Goal: Entertainment & Leisure: Browse casually

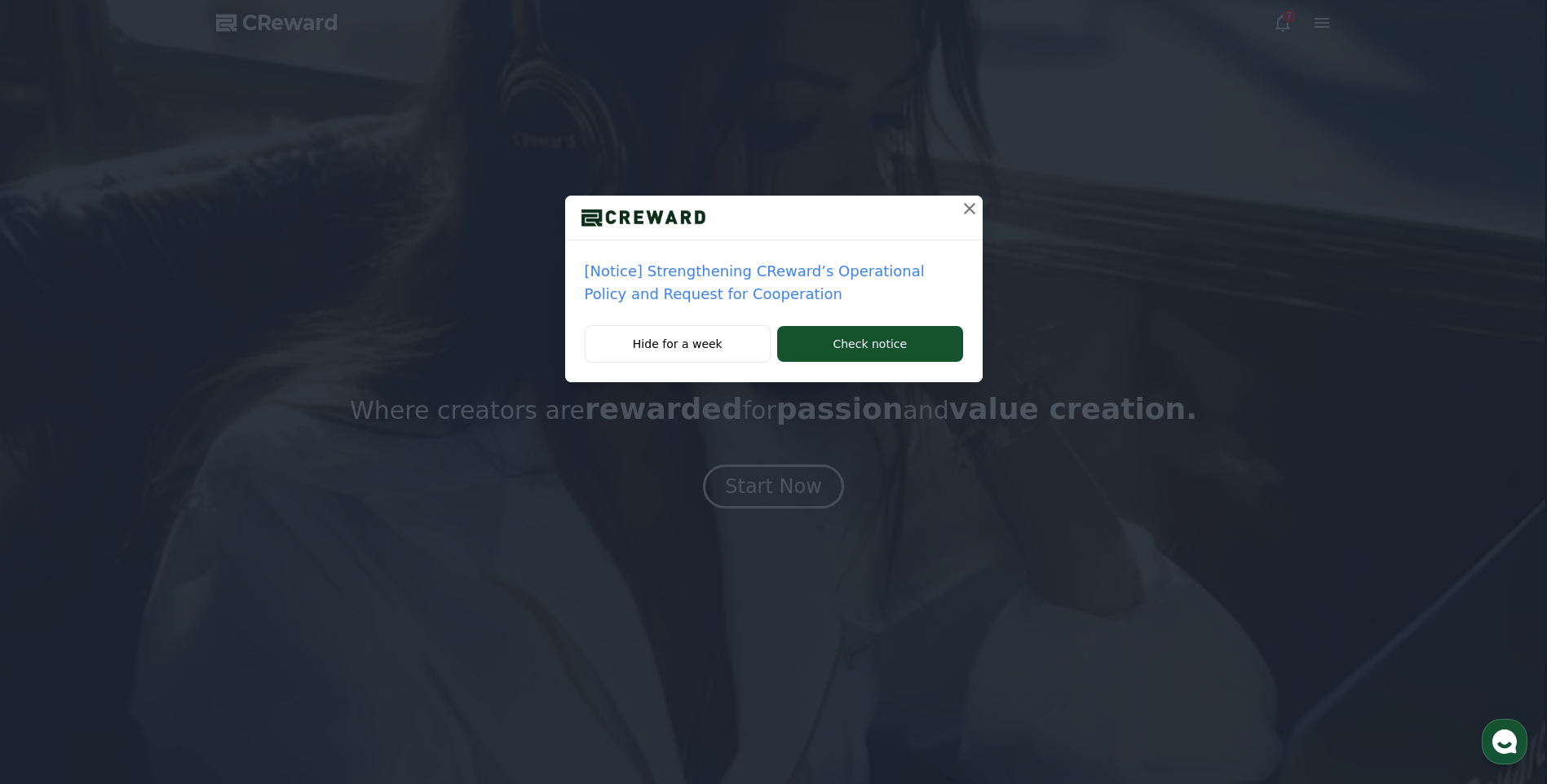
drag, startPoint x: 689, startPoint y: 354, endPoint x: 719, endPoint y: 376, distance: 37.2
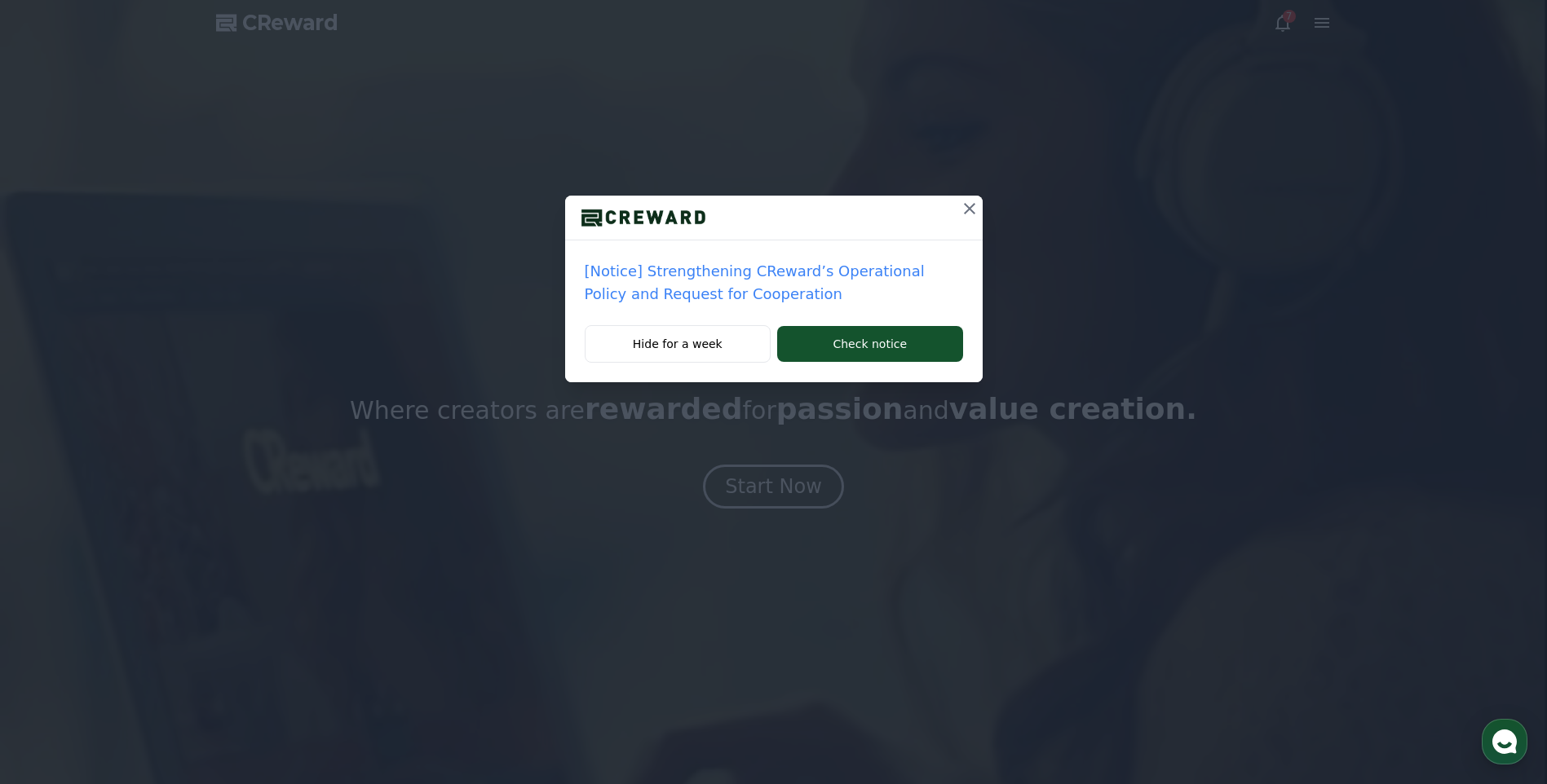
click at [690, 354] on button "Hide for a week" at bounding box center [678, 344] width 187 height 38
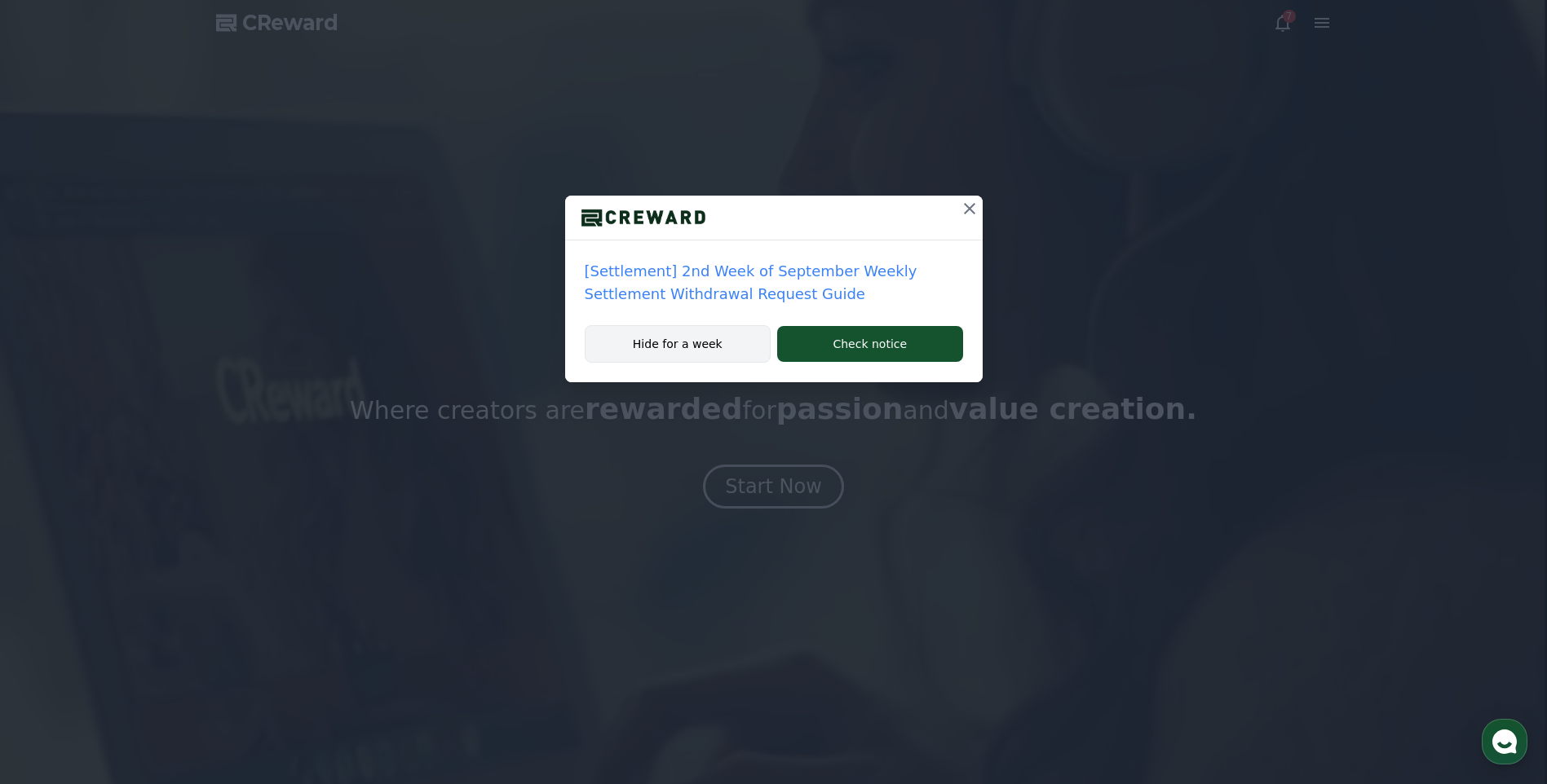
click at [725, 361] on button "Hide for a week" at bounding box center [678, 344] width 187 height 38
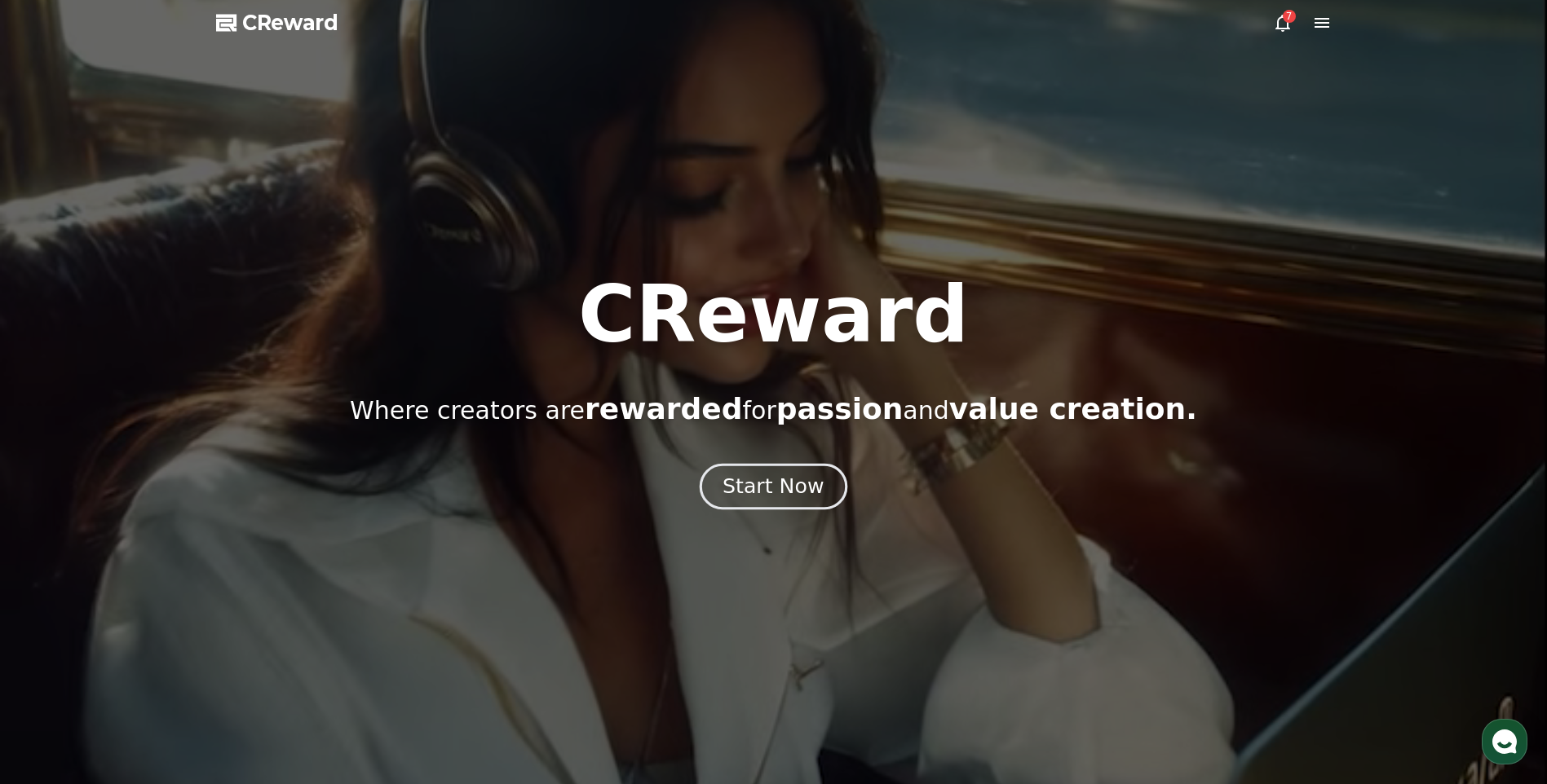
click at [802, 496] on div "Start Now" at bounding box center [773, 486] width 101 height 28
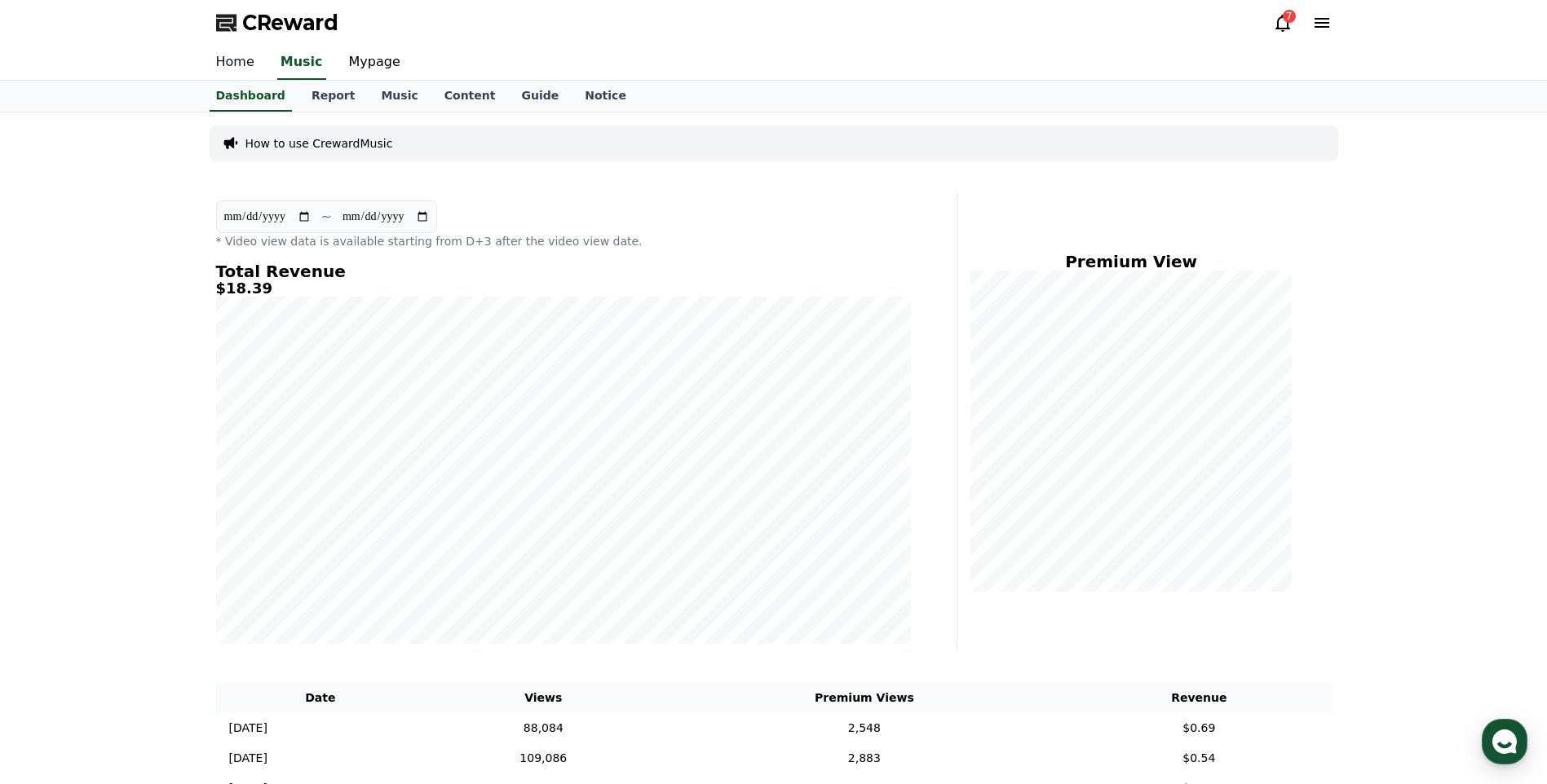
click at [258, 68] on link "Home" at bounding box center [236, 63] width 65 height 34
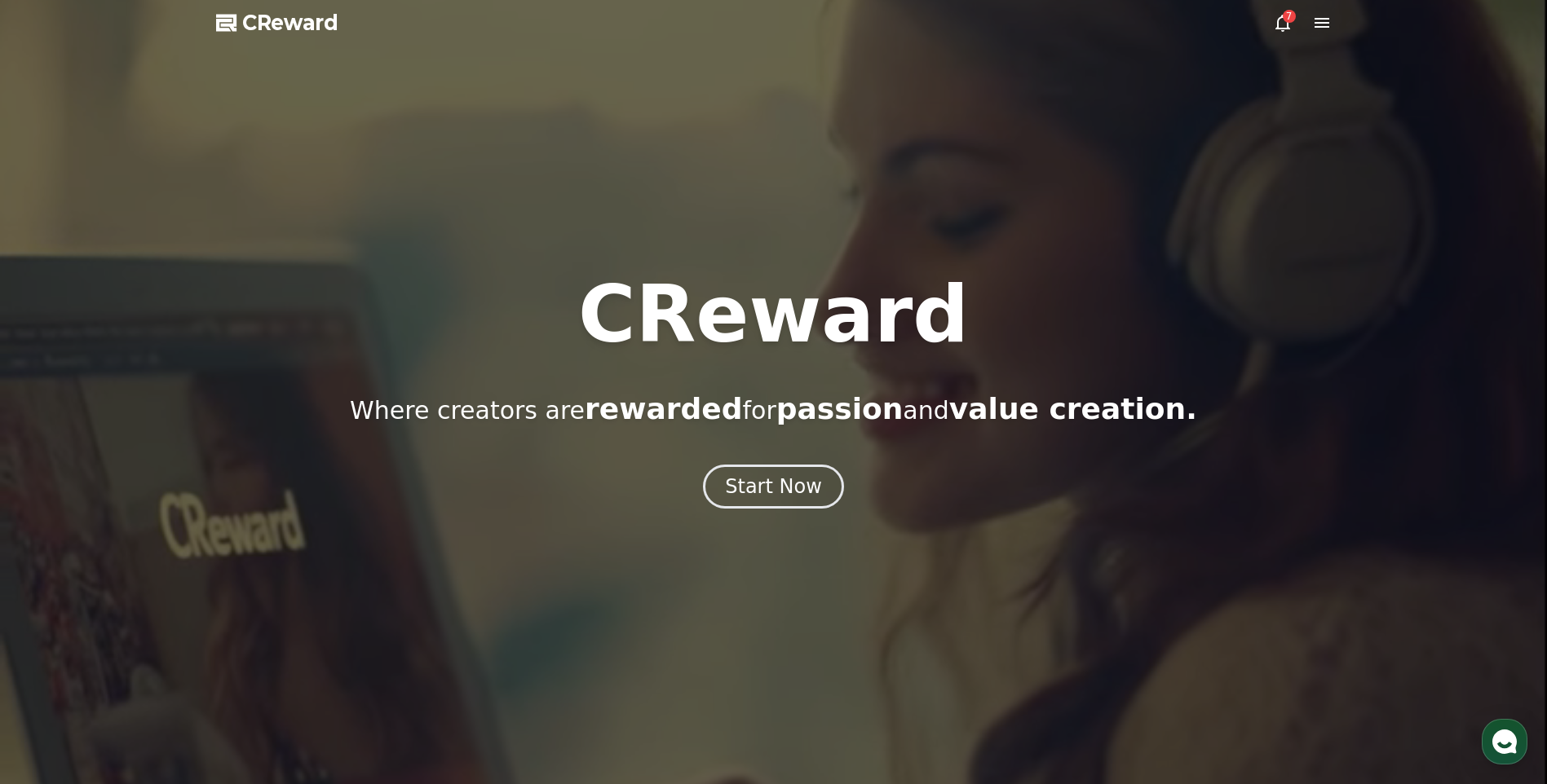
click at [782, 520] on div at bounding box center [774, 392] width 1547 height 784
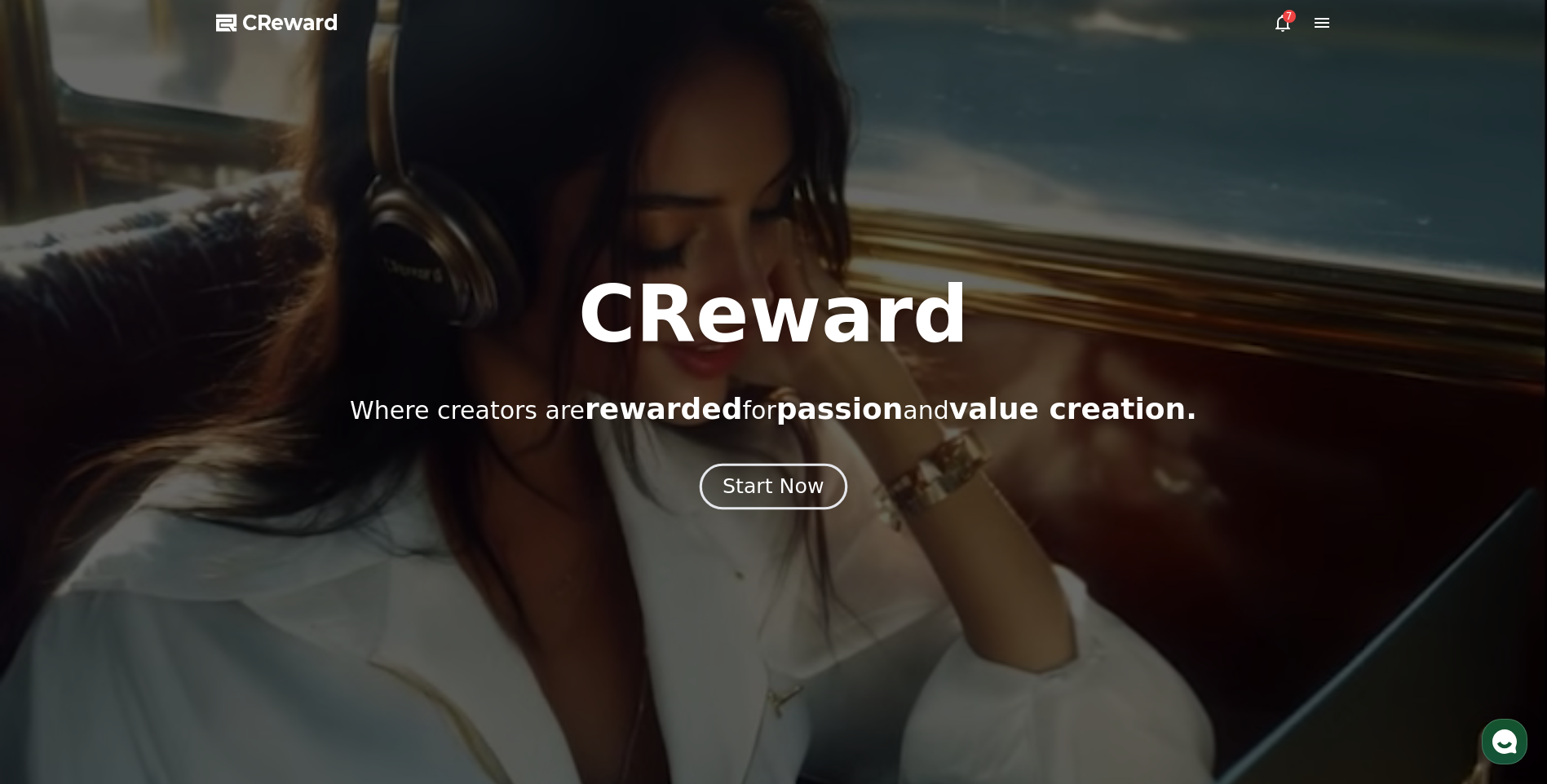
click at [783, 494] on div "Start Now" at bounding box center [773, 486] width 101 height 28
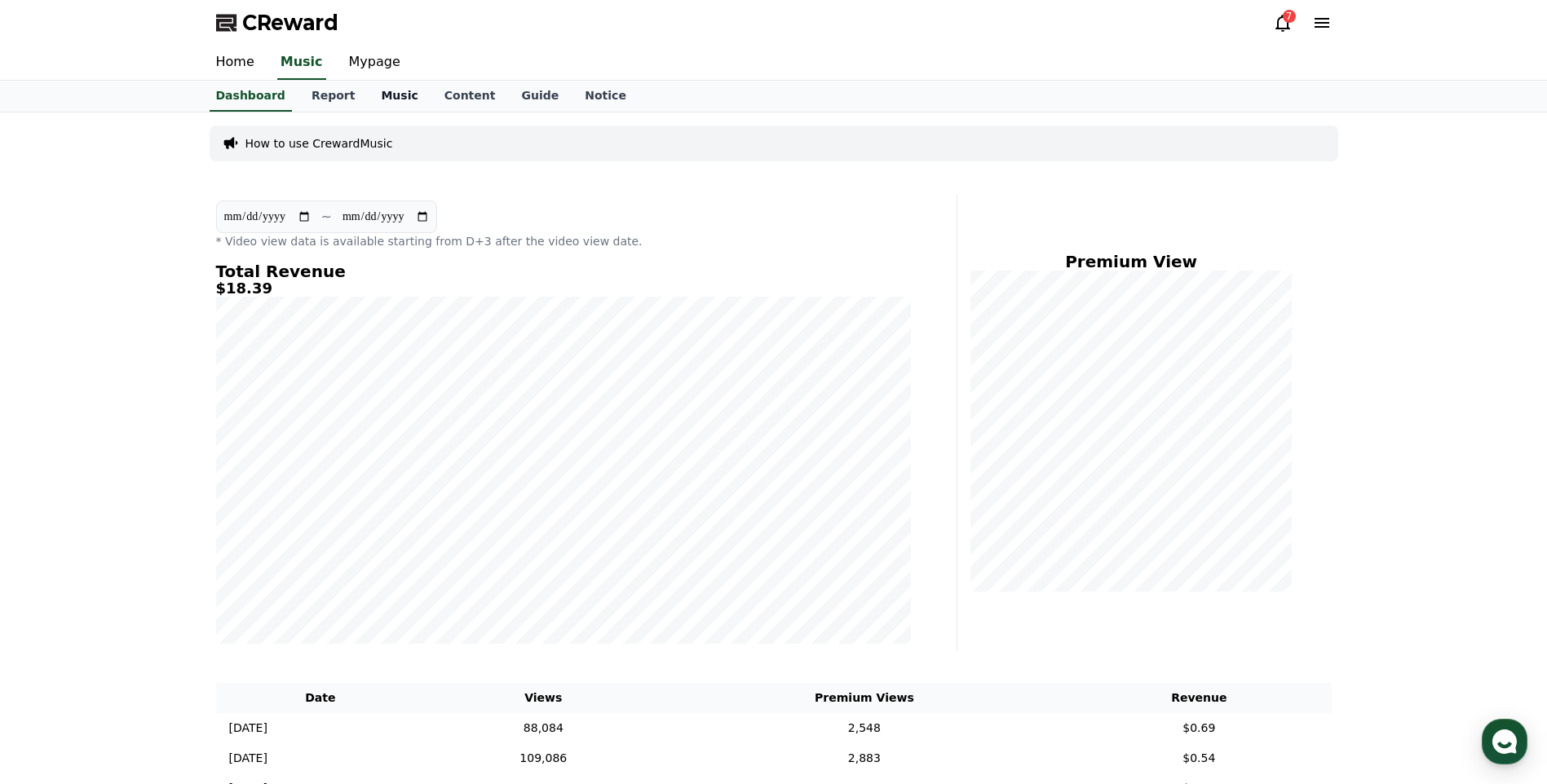
click at [371, 94] on link "Music" at bounding box center [399, 96] width 63 height 31
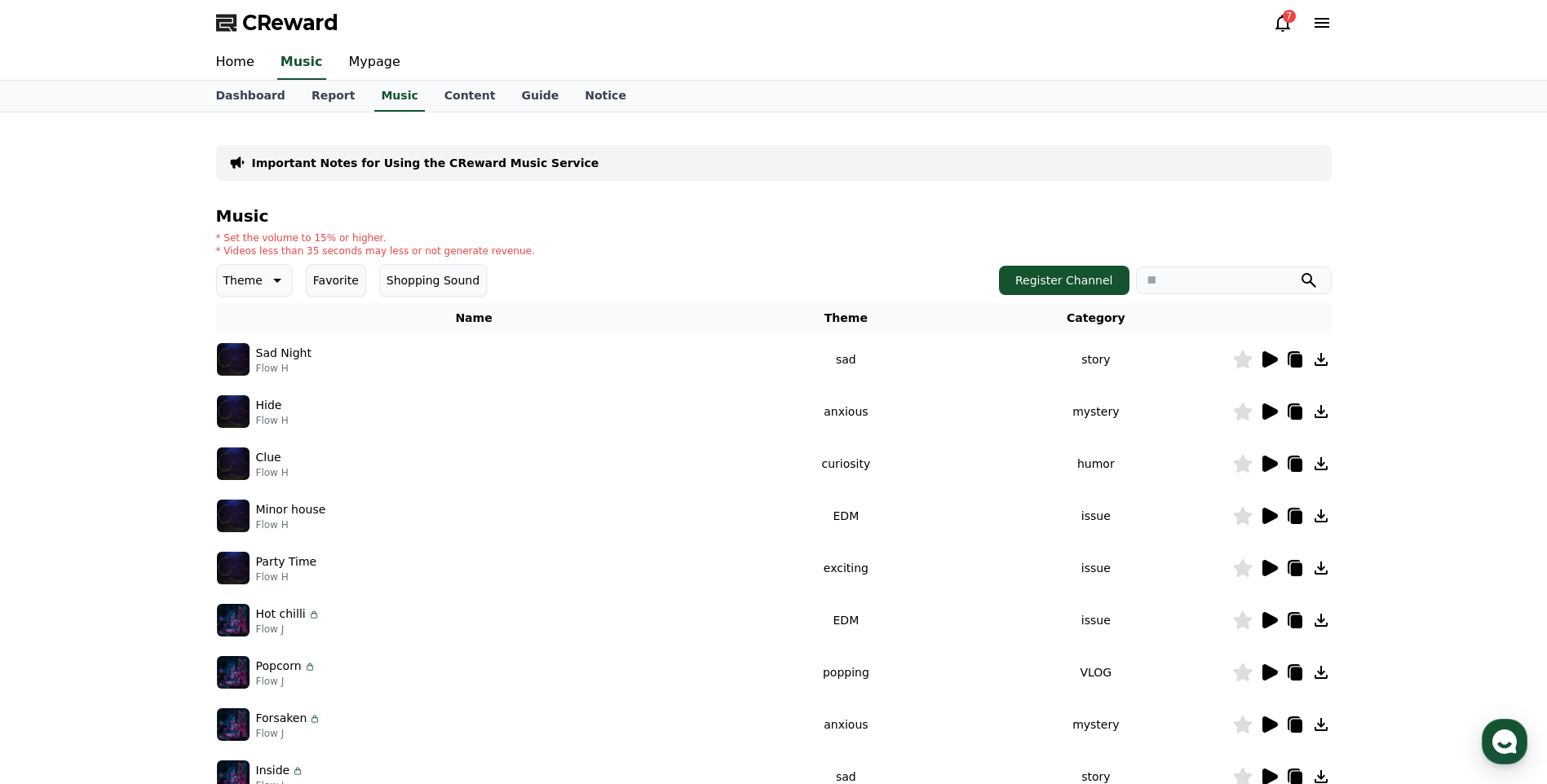
click at [225, 277] on p "Theme" at bounding box center [243, 280] width 40 height 22
click at [263, 367] on div "All Fantasy Curiosity Dark Bright Popping Exciting Twist Majestic Dramatic Joyf…" at bounding box center [255, 81] width 72 height 842
click at [250, 361] on button "Cute" at bounding box center [238, 356] width 40 height 36
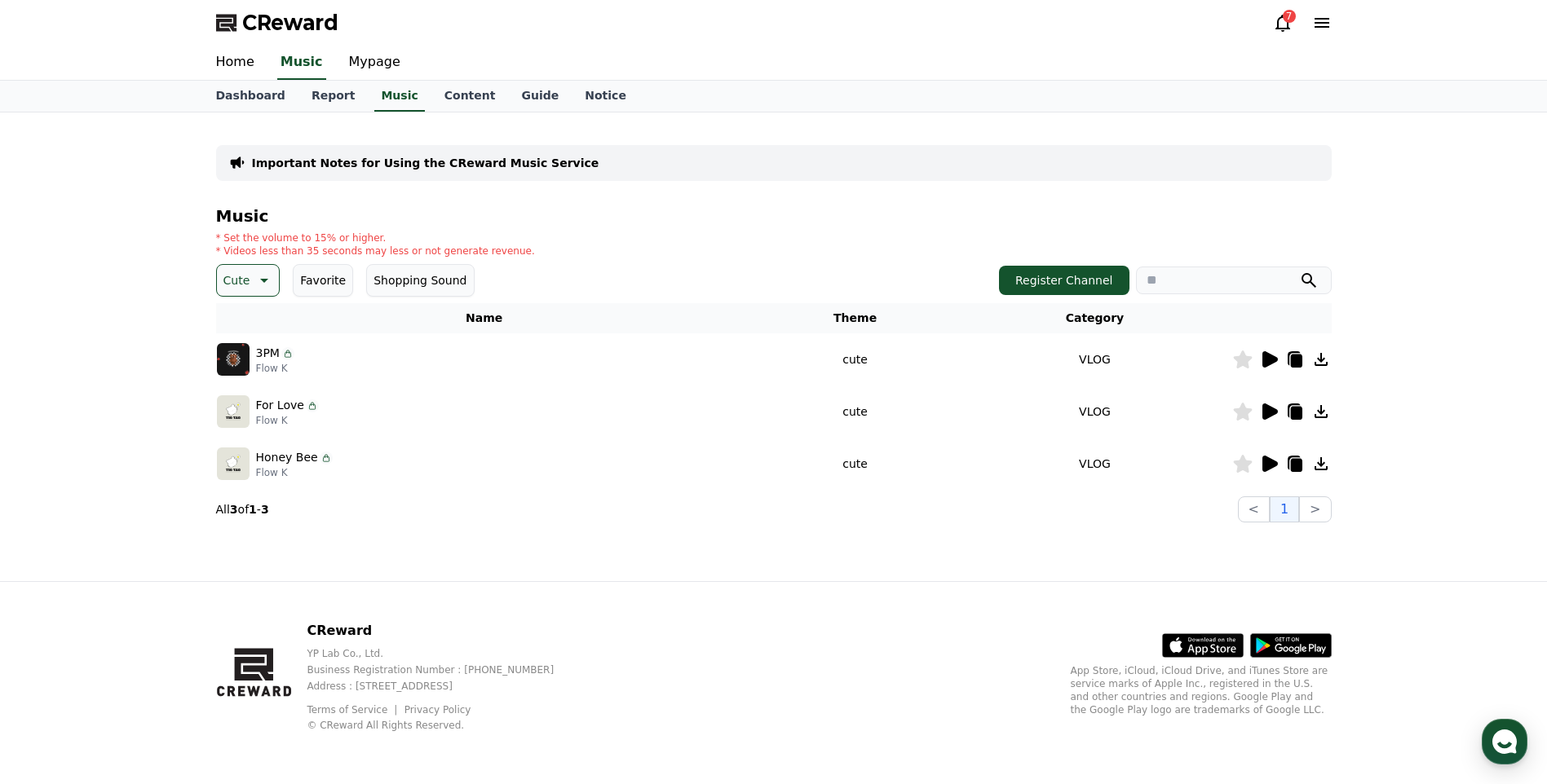
click at [1271, 463] on icon at bounding box center [1270, 464] width 15 height 16
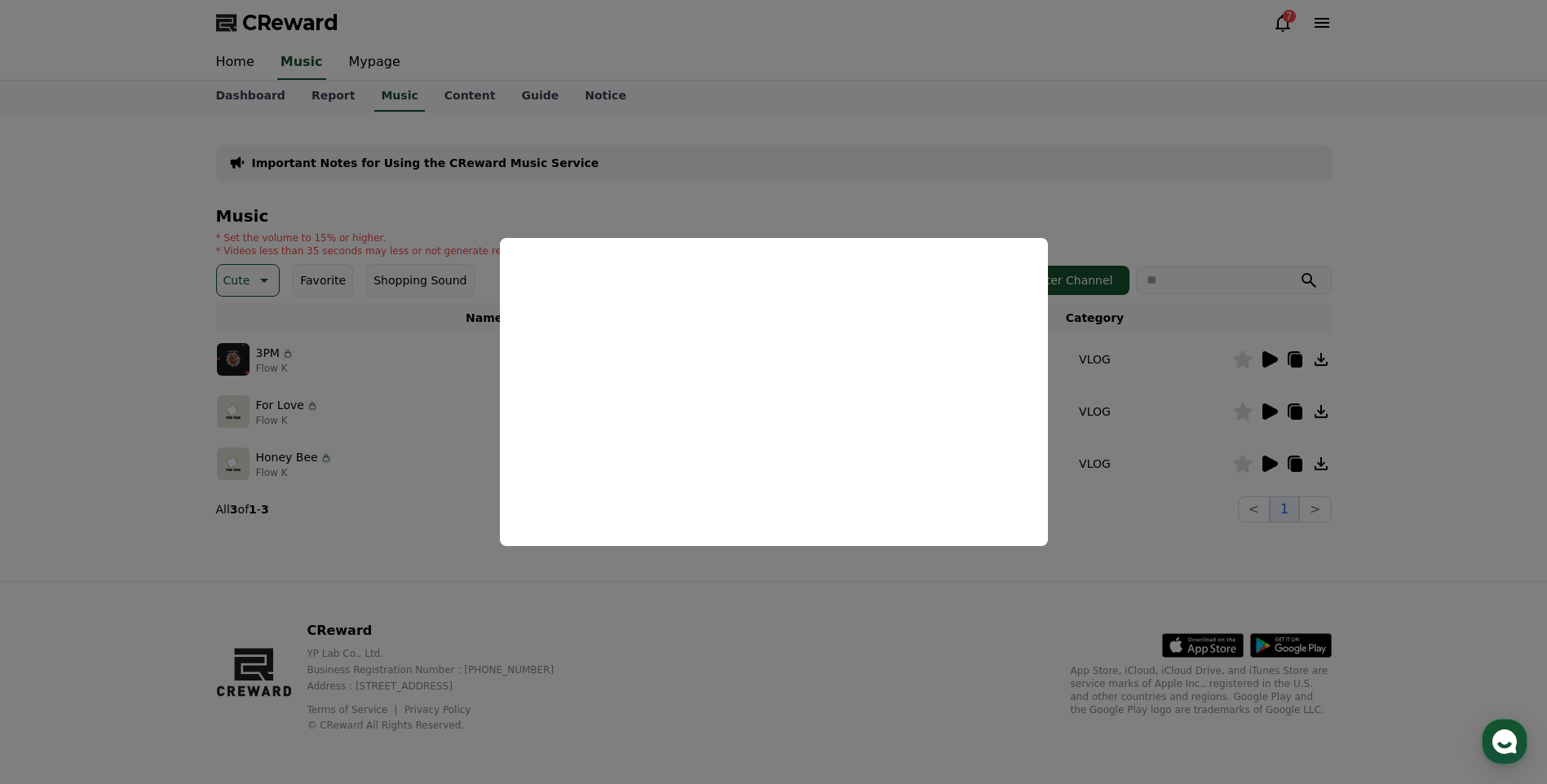
click at [627, 584] on button "close modal" at bounding box center [774, 392] width 1547 height 784
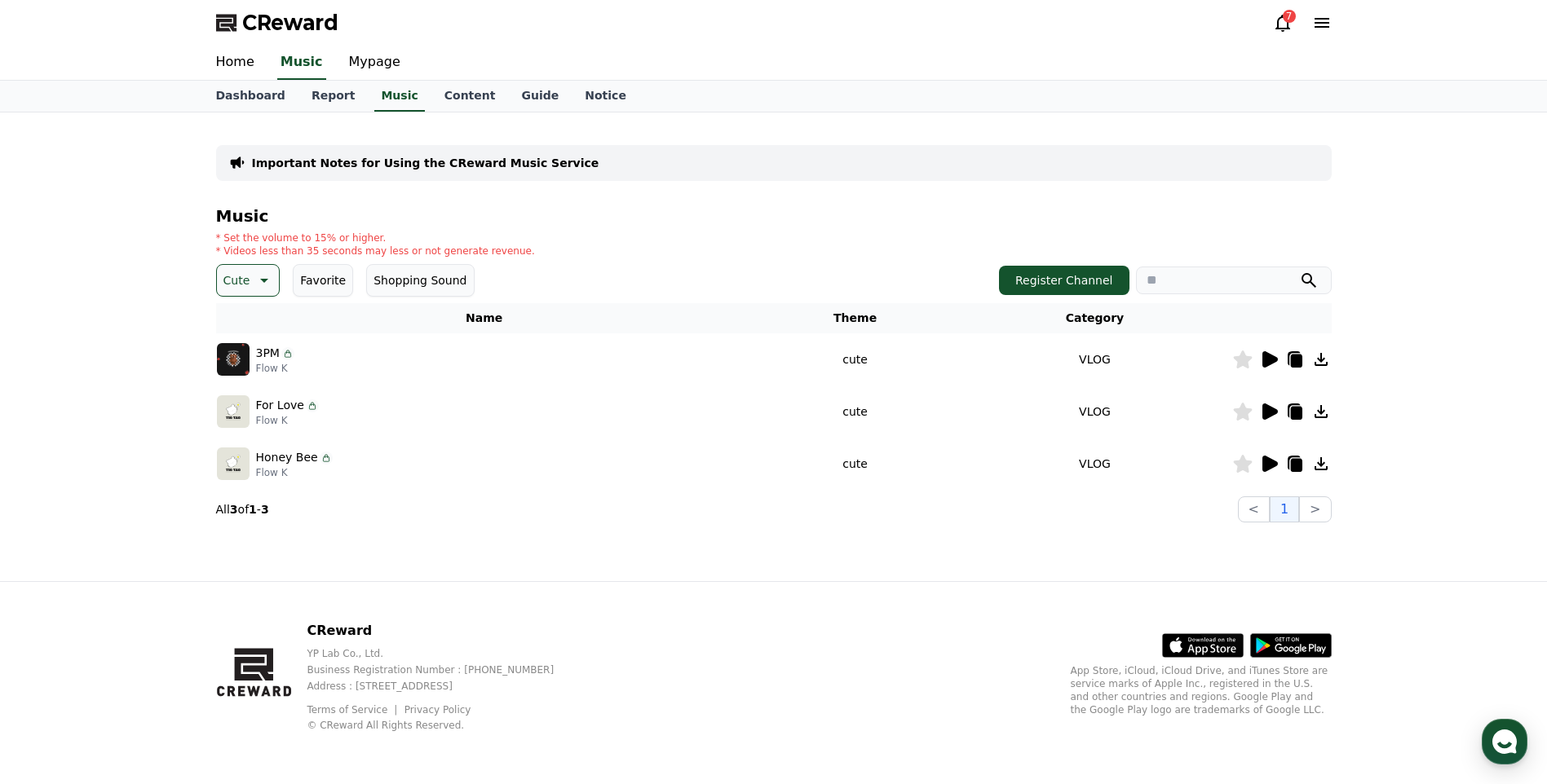
click at [237, 277] on p "Cute" at bounding box center [237, 280] width 27 height 22
click at [246, 320] on div "All Fantasy Curiosity Dark Bright Popping Exciting Twist Majestic Dramatic Joyf…" at bounding box center [251, 726] width 66 height 842
click at [229, 321] on button "All" at bounding box center [232, 324] width 27 height 36
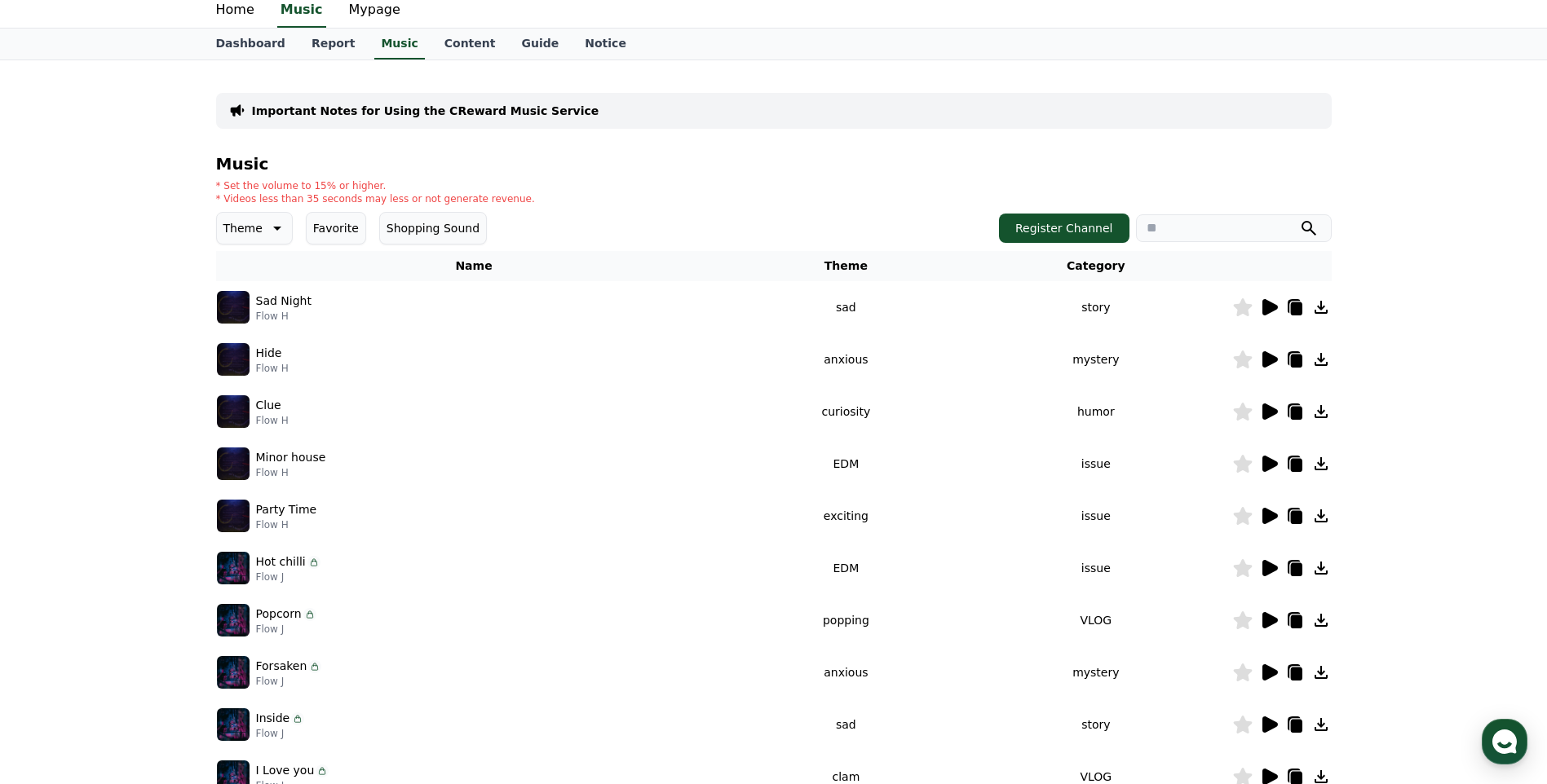
scroll to position [82, 0]
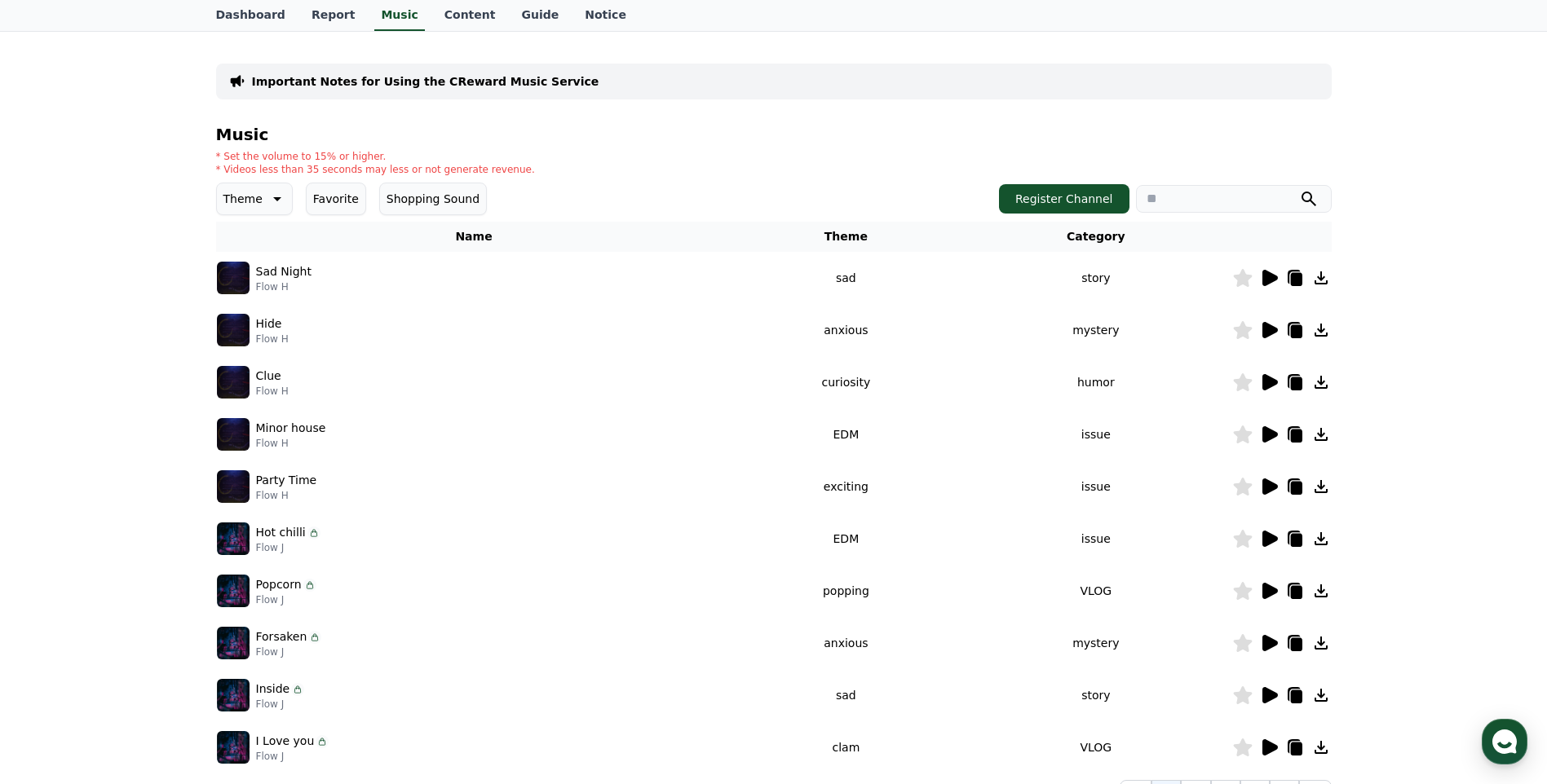
click at [1271, 482] on icon at bounding box center [1270, 486] width 15 height 16
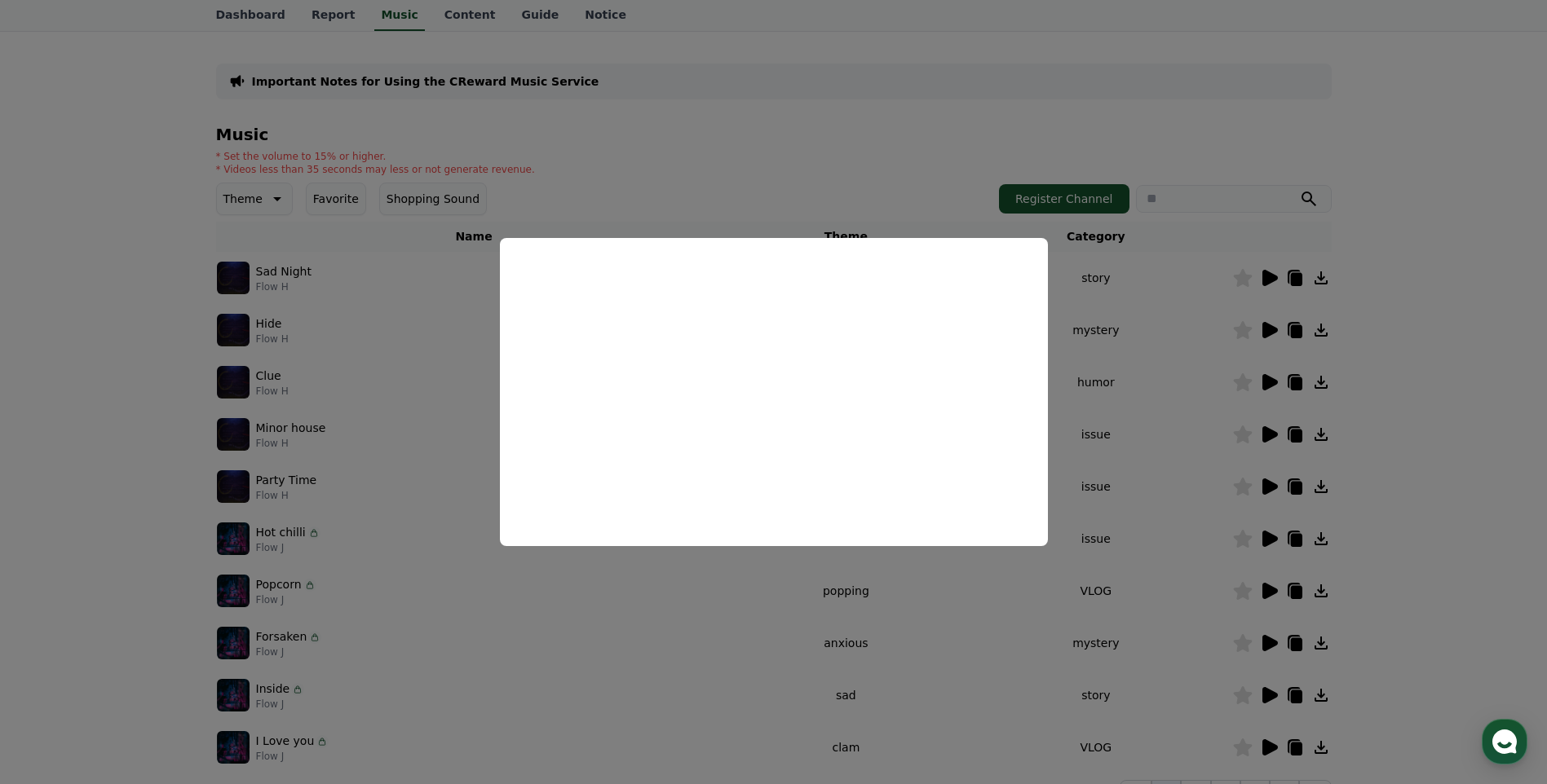
click at [826, 630] on button "close modal" at bounding box center [774, 392] width 1547 height 784
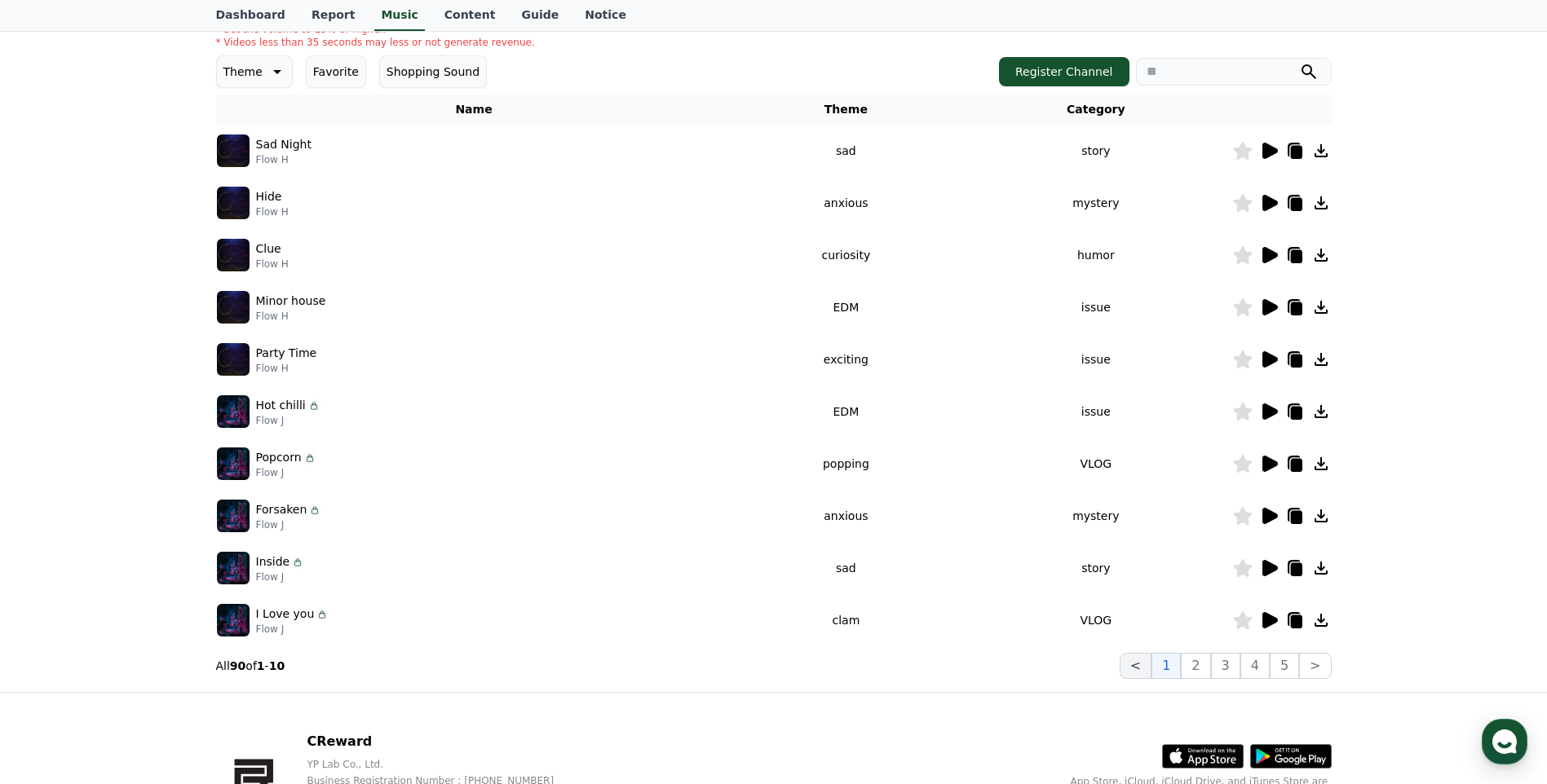
scroll to position [238, 0]
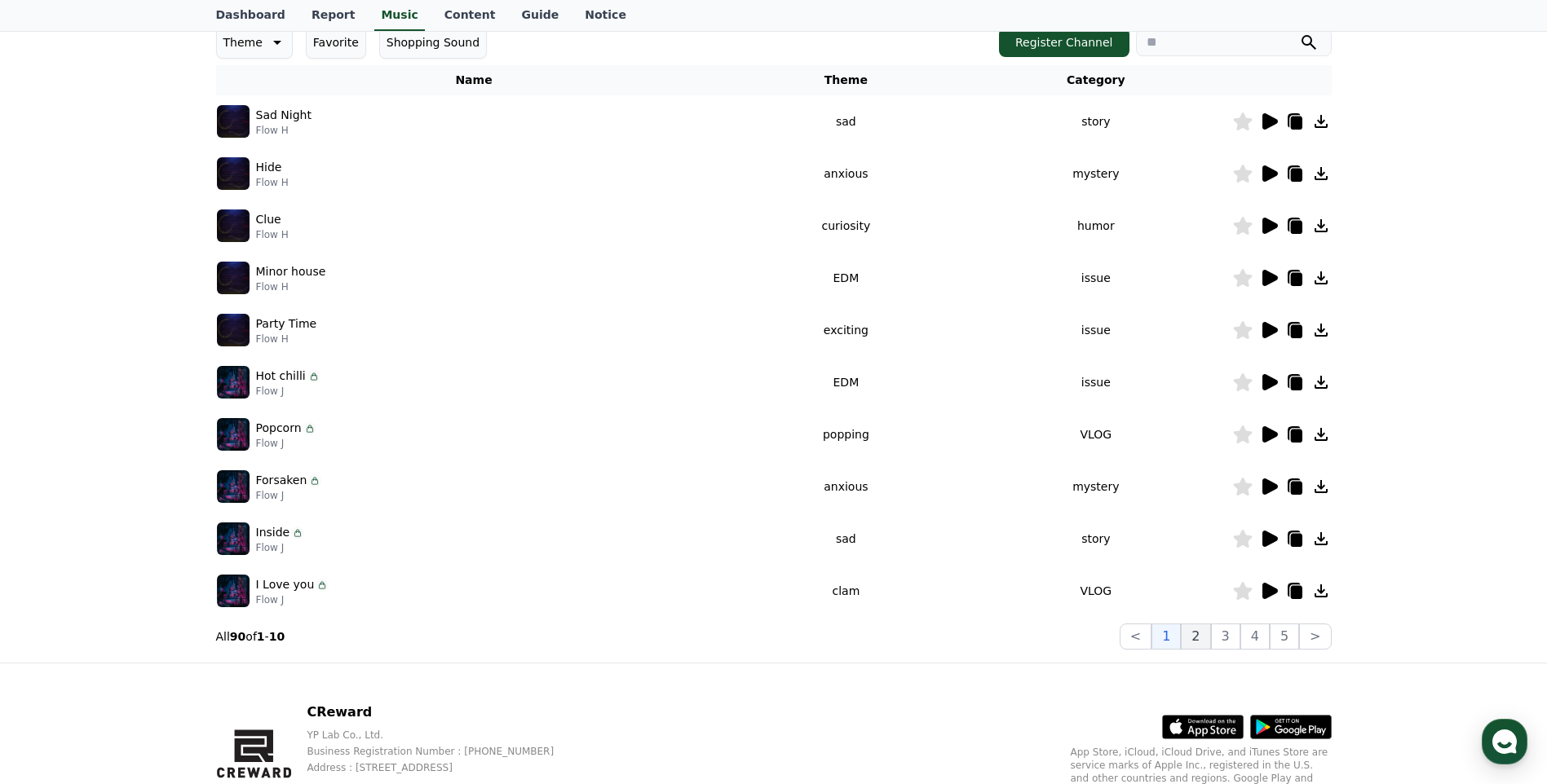
click at [1189, 637] on button "2" at bounding box center [1195, 637] width 30 height 26
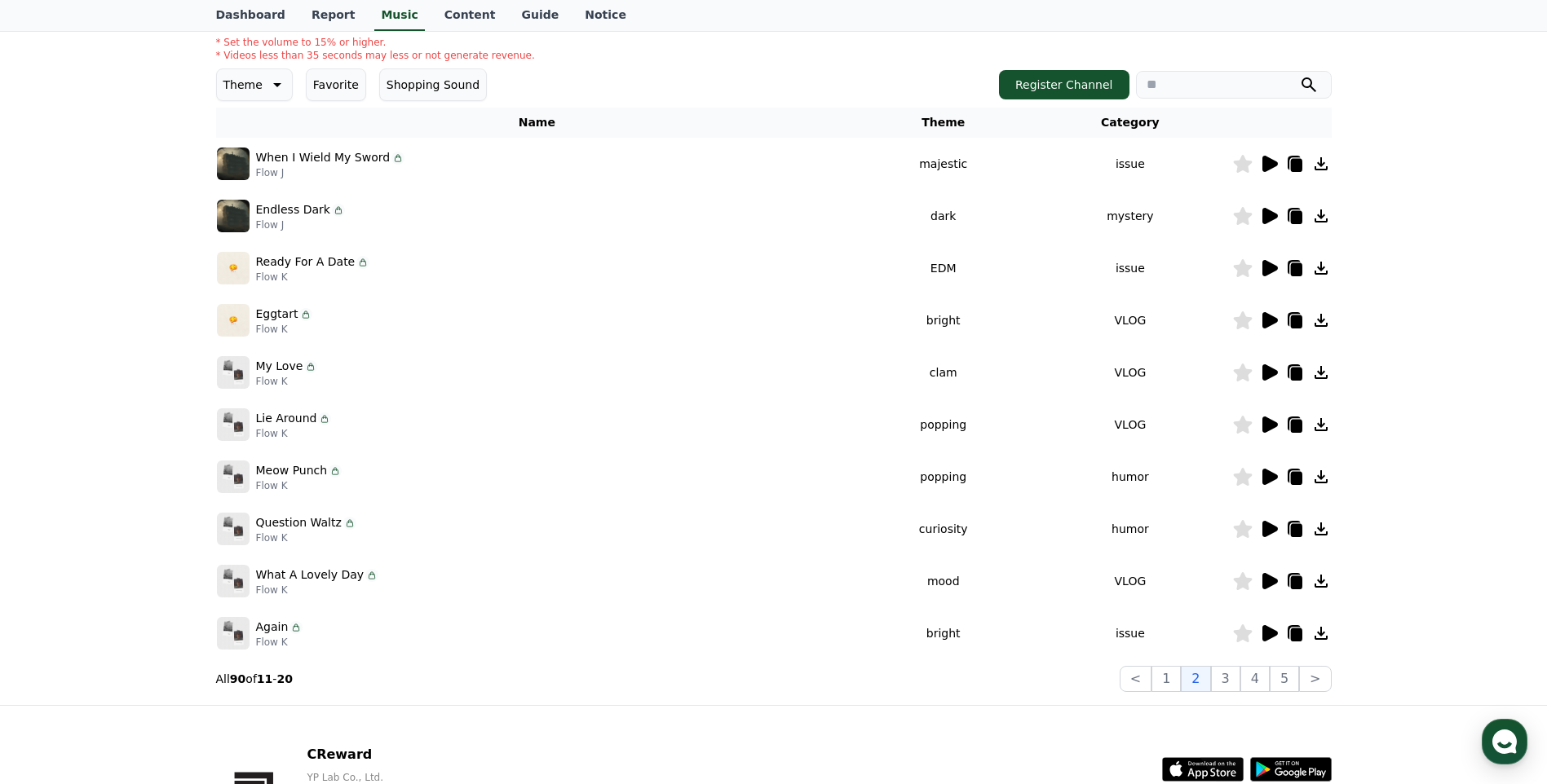
scroll to position [156, 0]
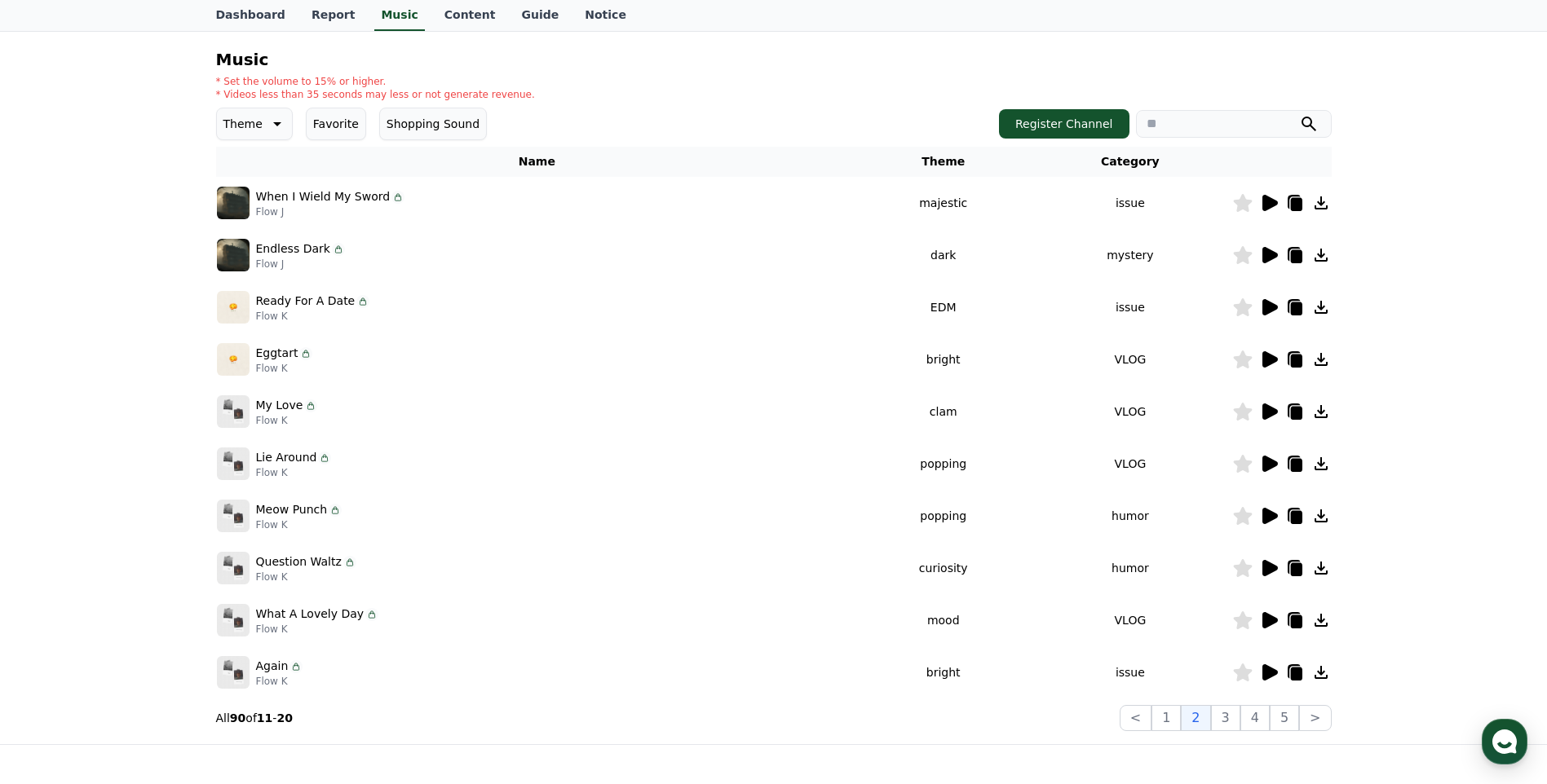
click at [1271, 668] on icon at bounding box center [1270, 673] width 15 height 16
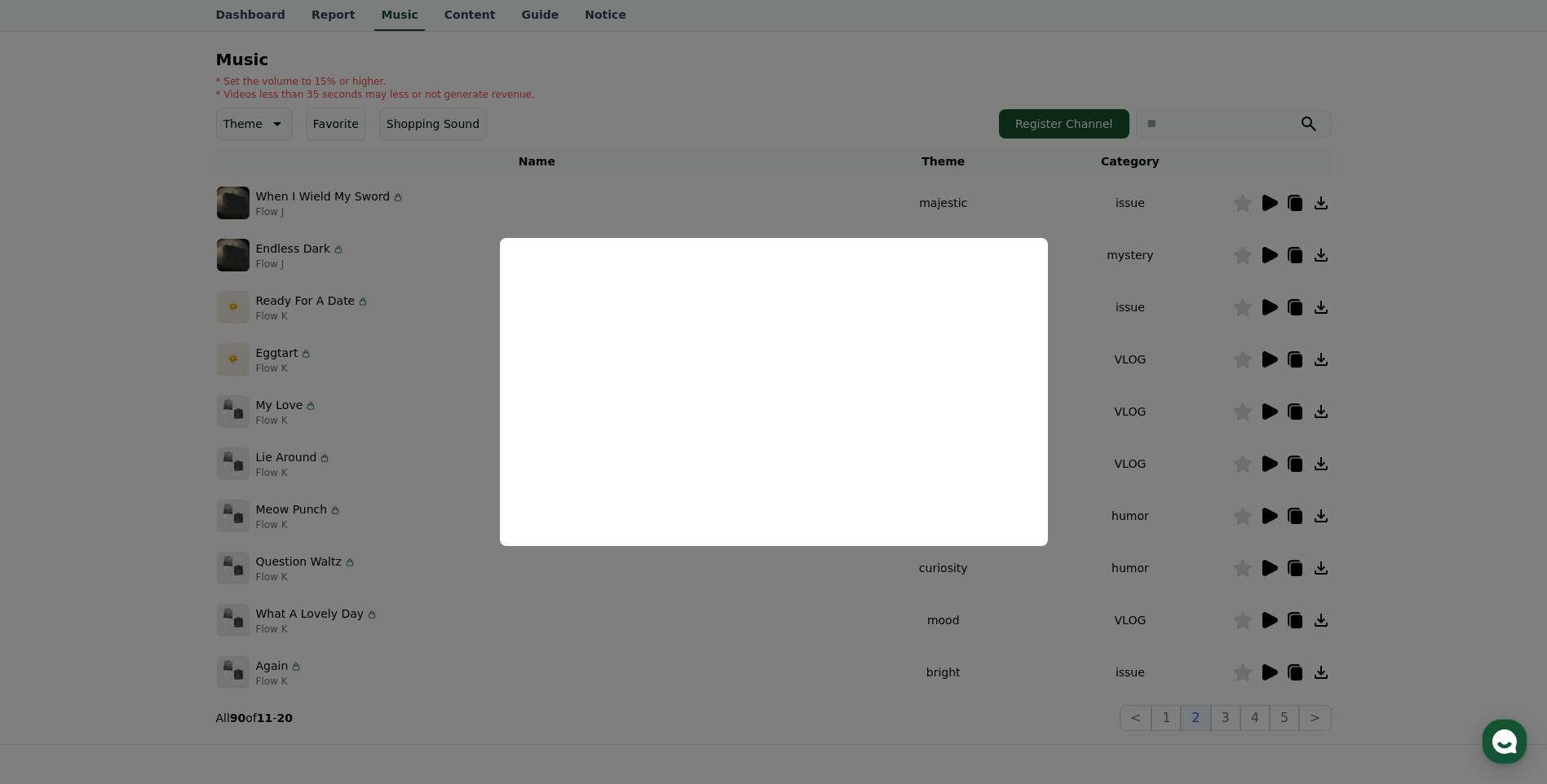
click at [862, 637] on button "close modal" at bounding box center [774, 392] width 1547 height 784
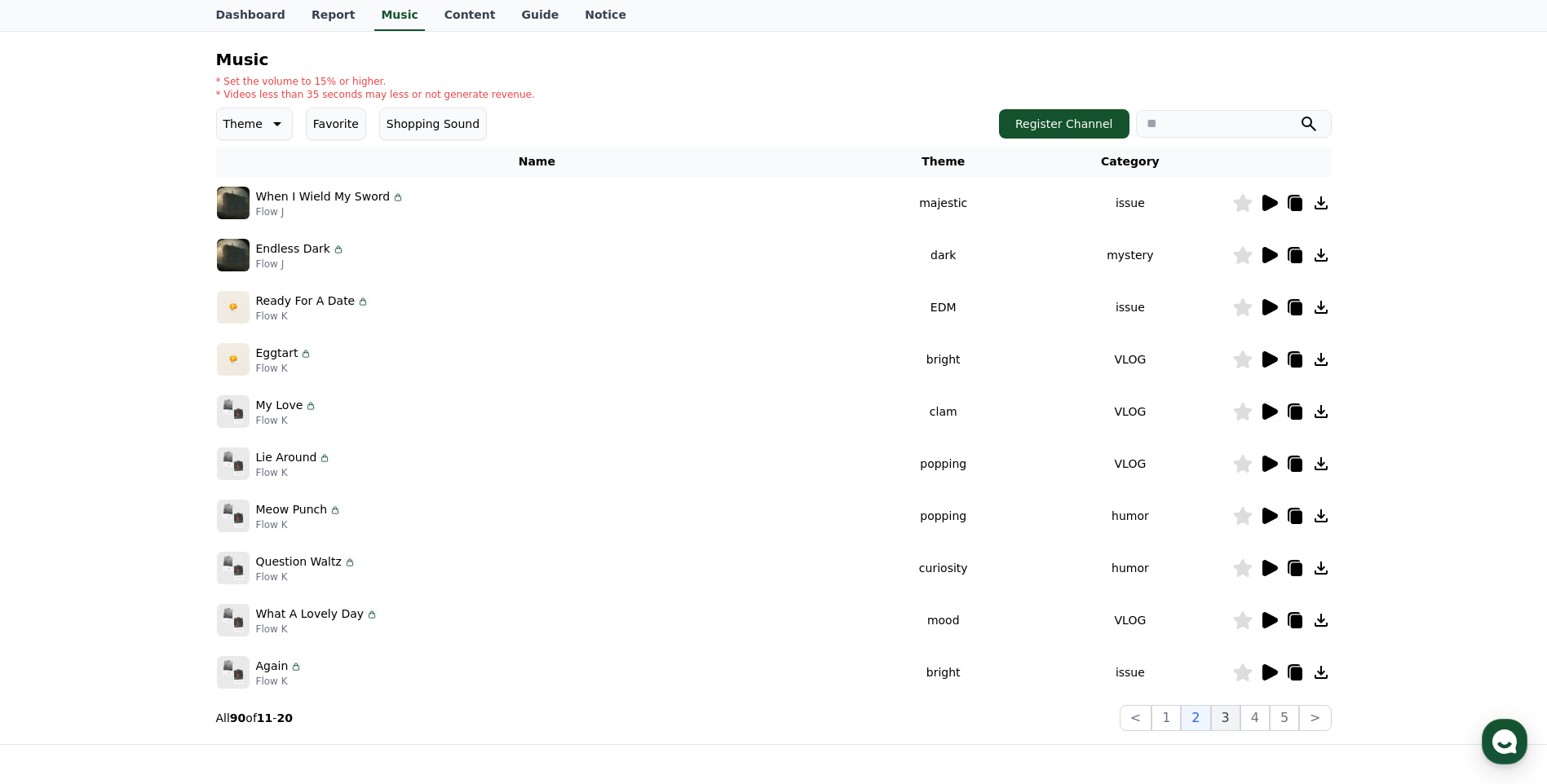
click at [1232, 719] on button "3" at bounding box center [1225, 717] width 30 height 26
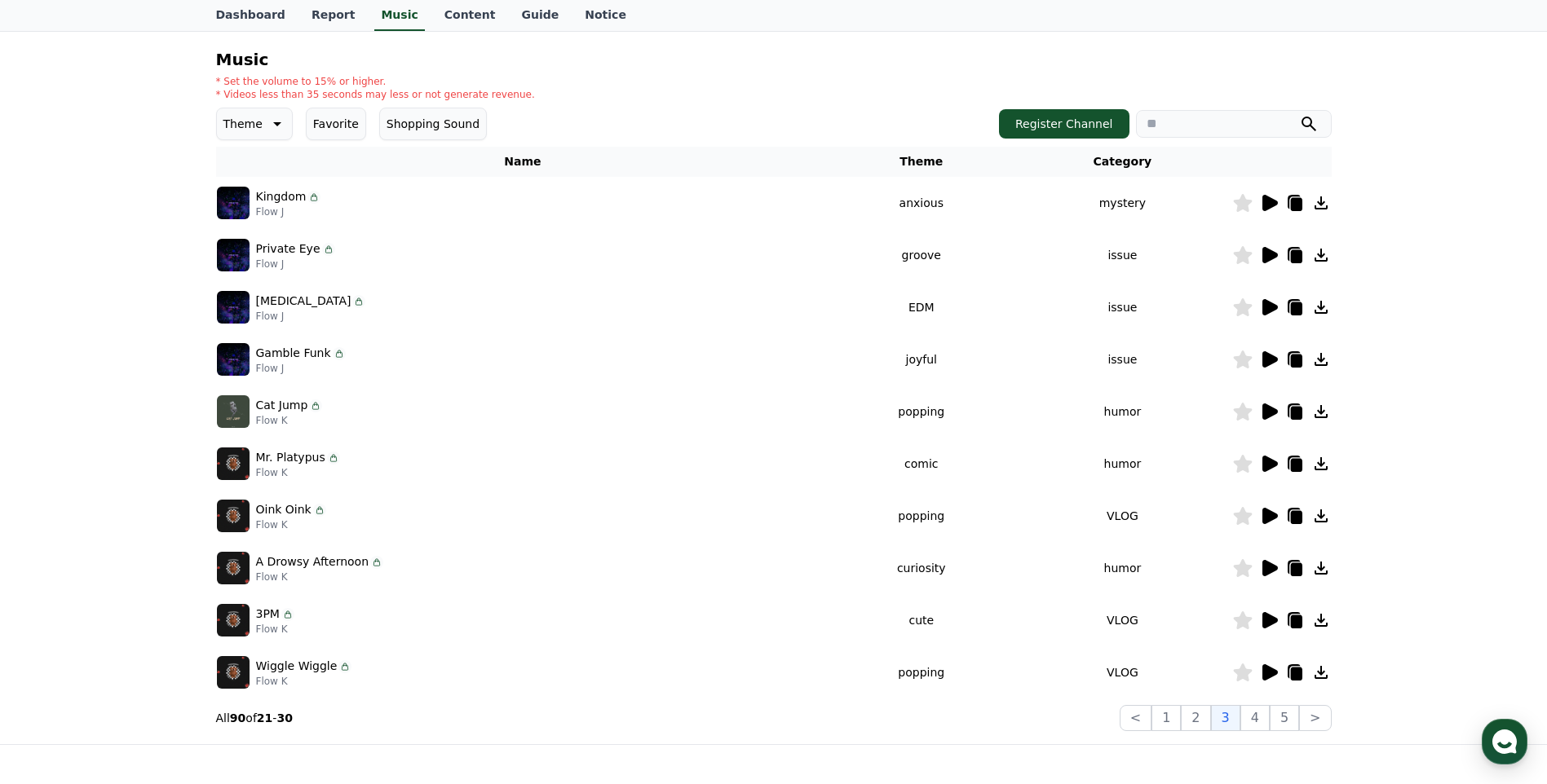
click at [353, 303] on icon at bounding box center [359, 301] width 13 height 13
click at [1256, 714] on button "4" at bounding box center [1255, 717] width 30 height 26
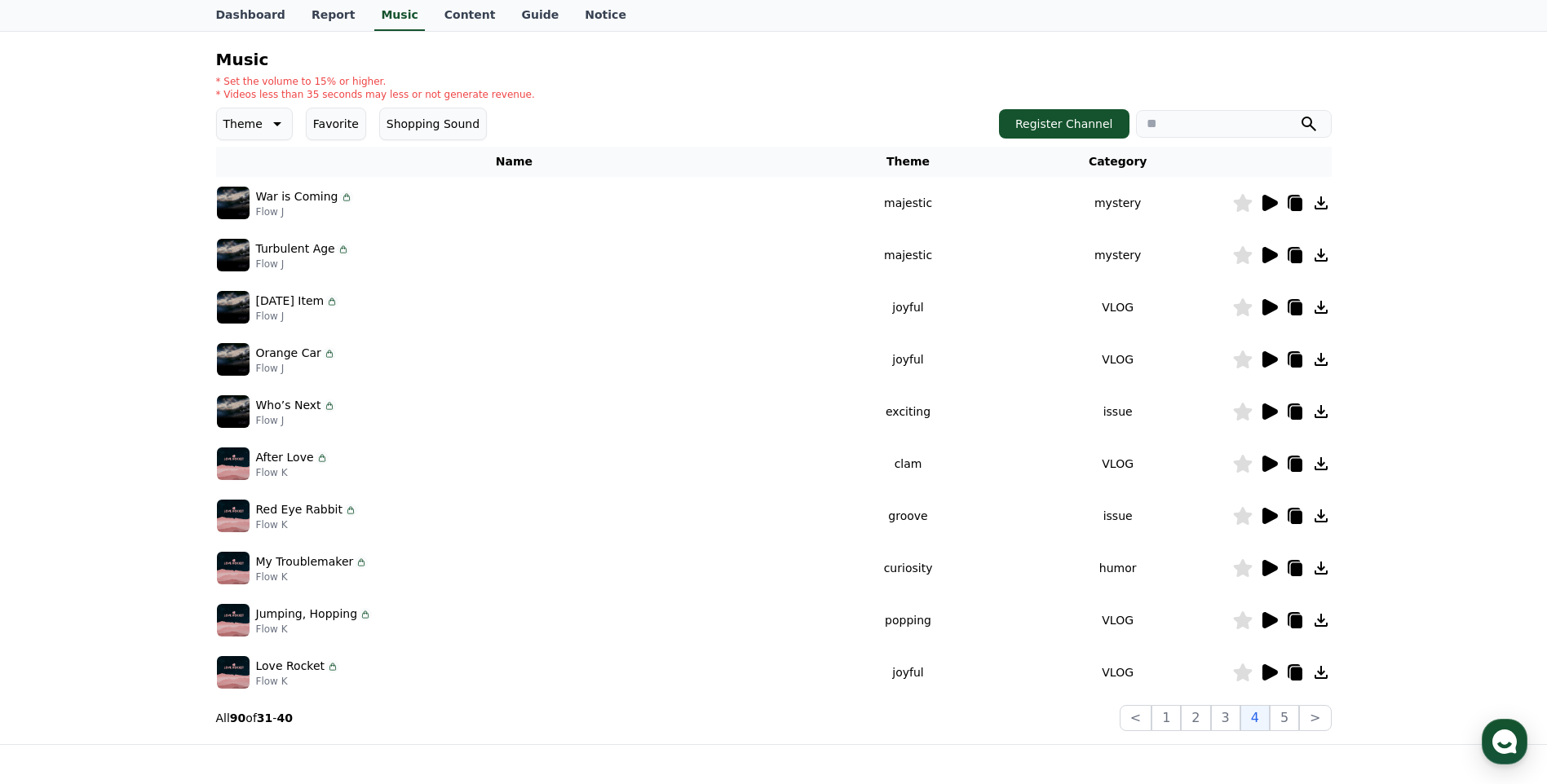
click at [1265, 671] on icon at bounding box center [1270, 673] width 15 height 16
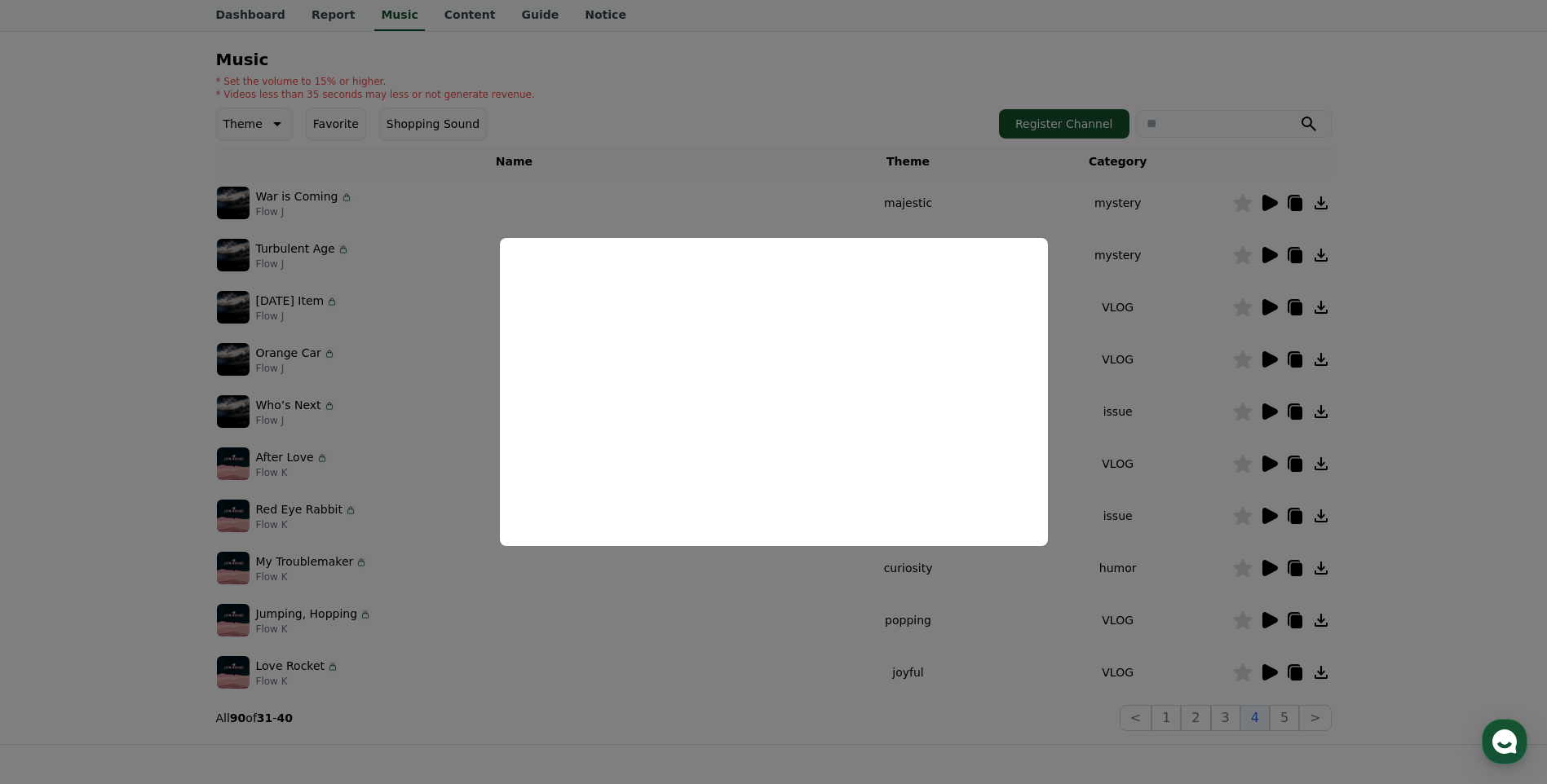
click at [1013, 736] on button "close modal" at bounding box center [774, 392] width 1547 height 784
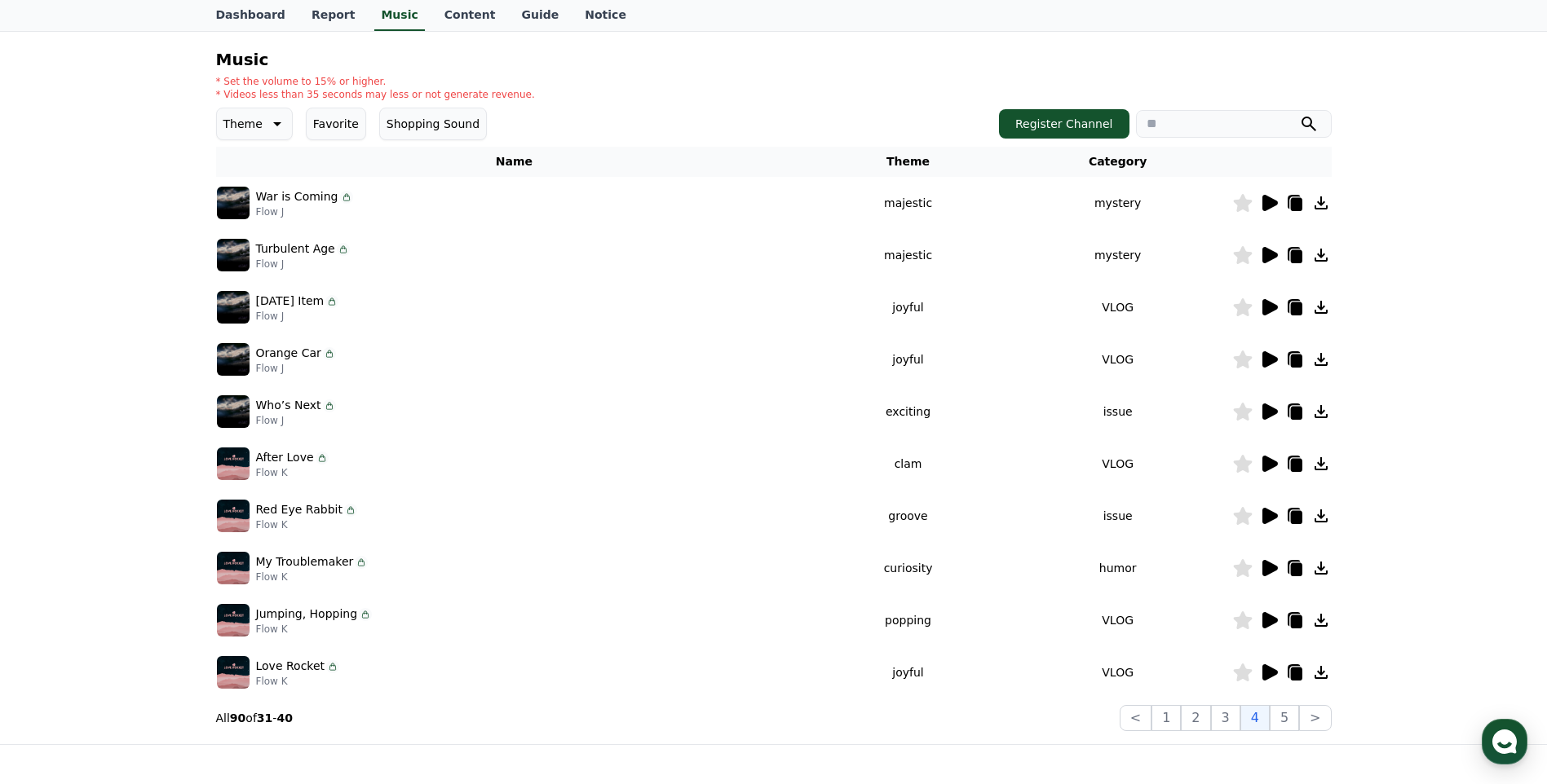
click at [1290, 675] on icon at bounding box center [1295, 673] width 20 height 20
